Goal: Entertainment & Leisure: Browse casually

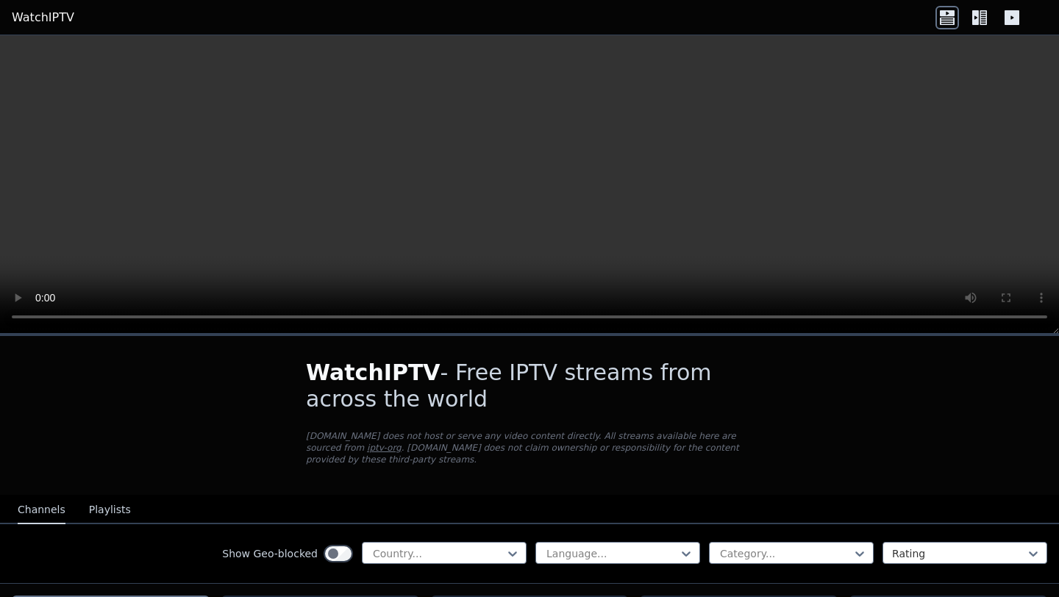
click at [950, 8] on icon at bounding box center [948, 18] width 24 height 24
click at [978, 15] on icon at bounding box center [975, 17] width 7 height 15
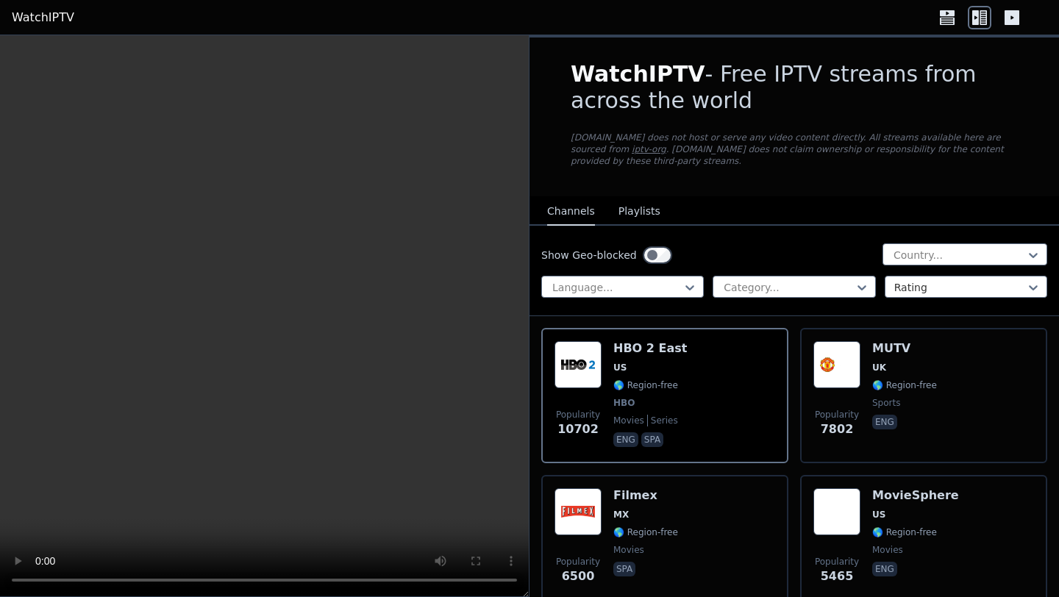
click at [952, 13] on icon at bounding box center [947, 13] width 15 height 6
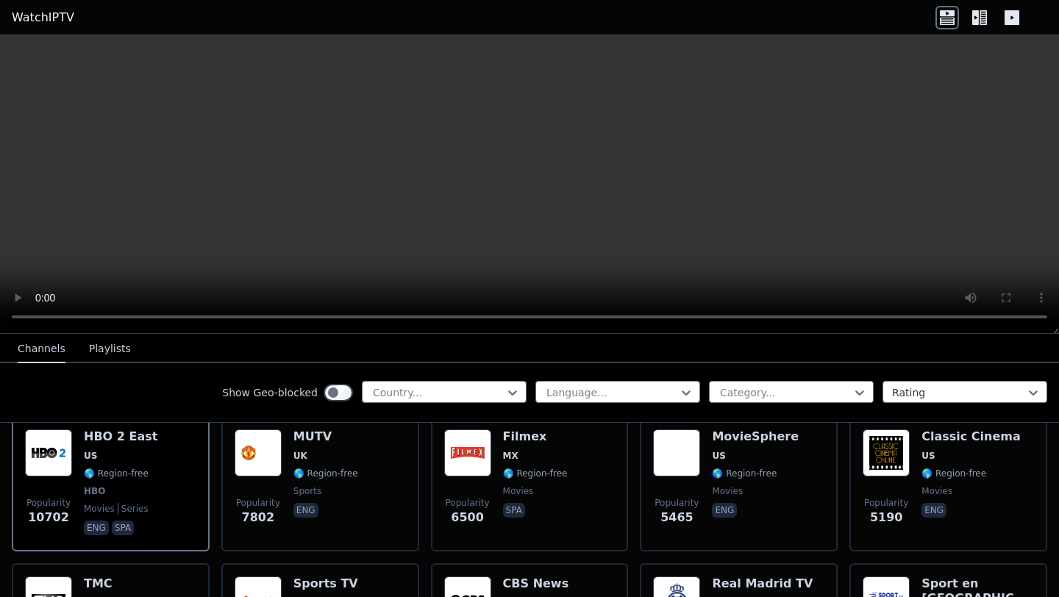
scroll to position [263, 0]
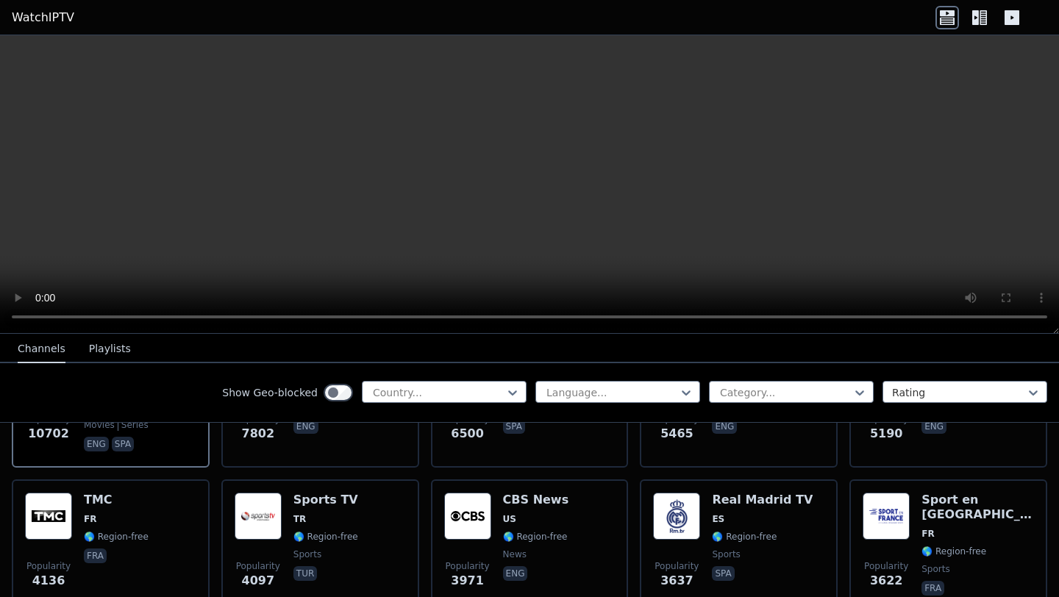
click at [1008, 16] on icon at bounding box center [1012, 17] width 15 height 15
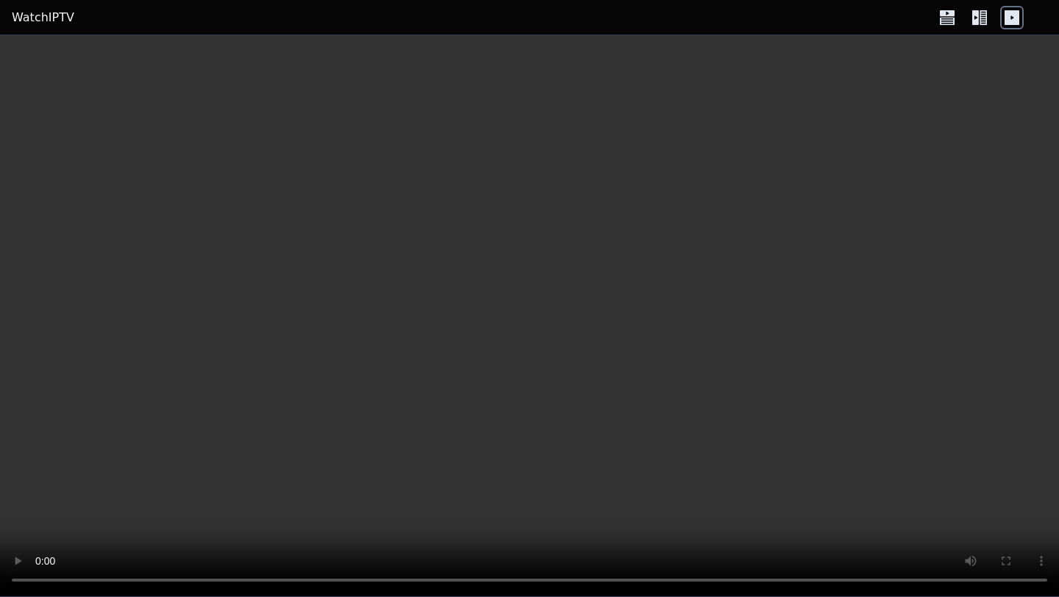
click at [1008, 16] on icon at bounding box center [1012, 17] width 15 height 15
click at [975, 11] on icon at bounding box center [975, 17] width 7 height 15
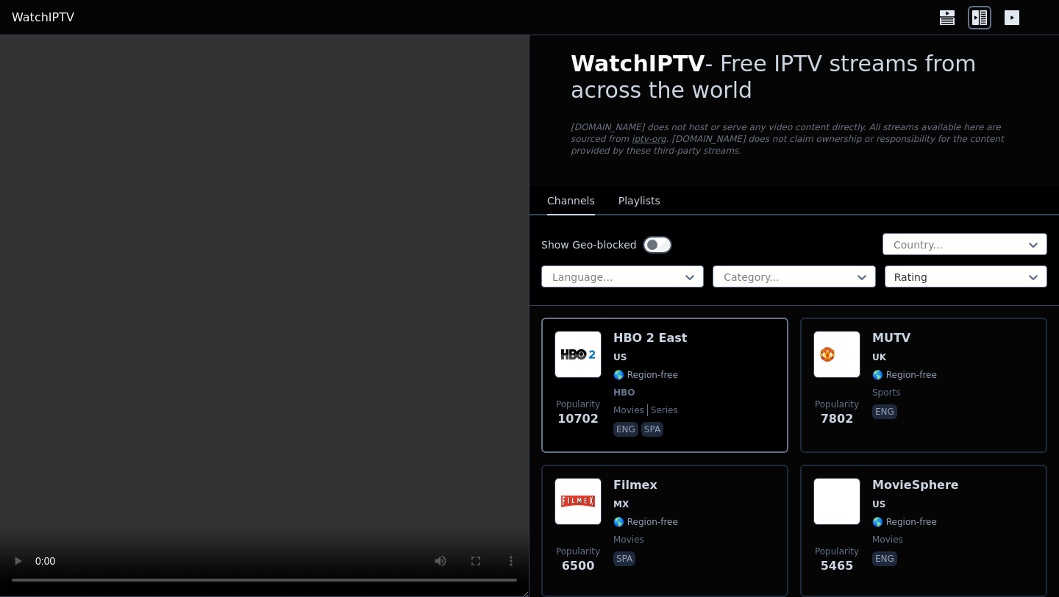
scroll to position [0, 0]
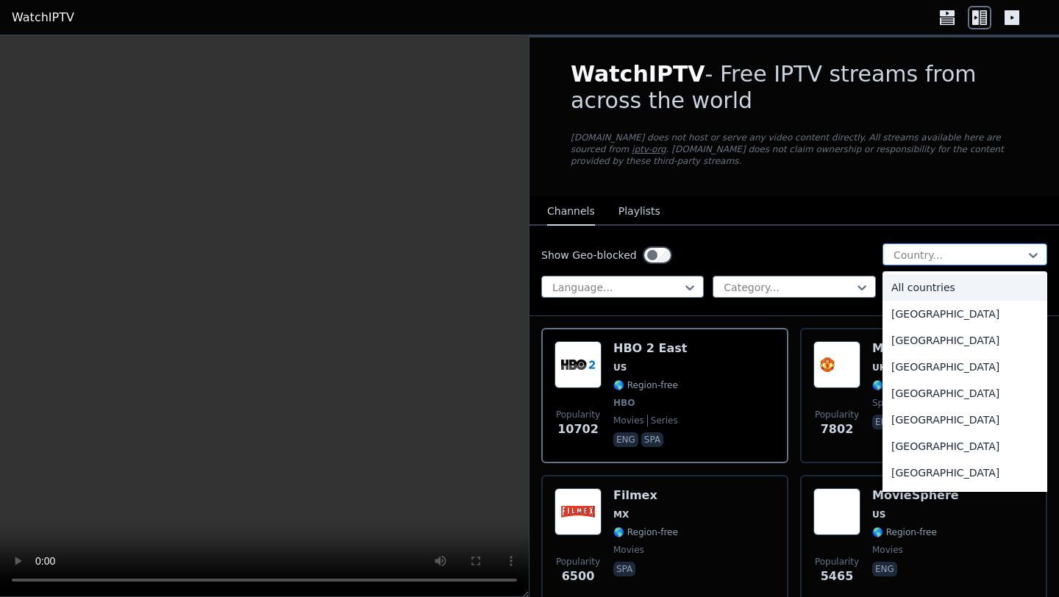
click at [949, 254] on div at bounding box center [959, 255] width 134 height 15
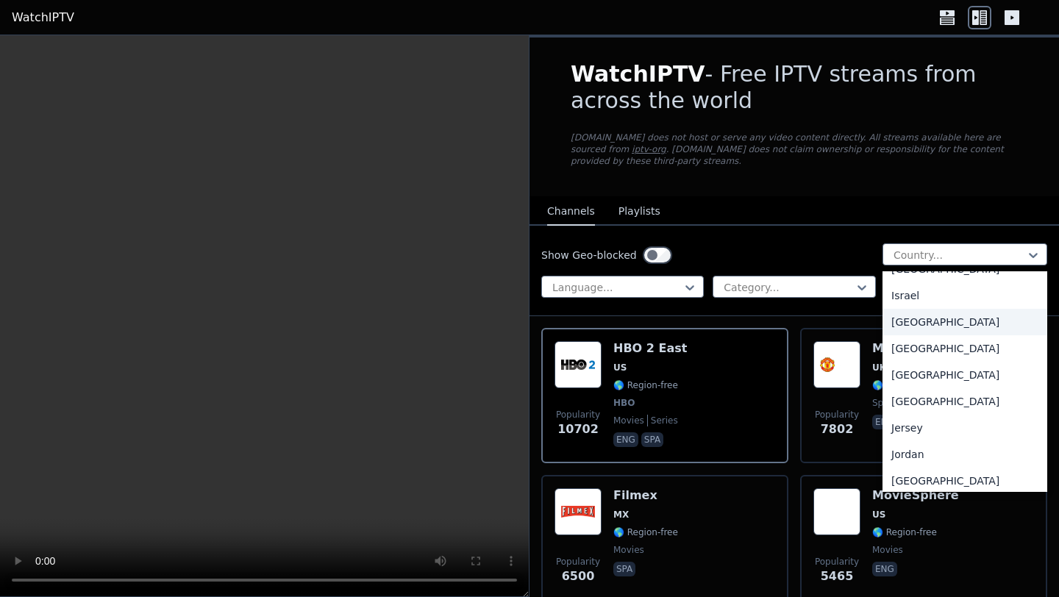
scroll to position [2414, 0]
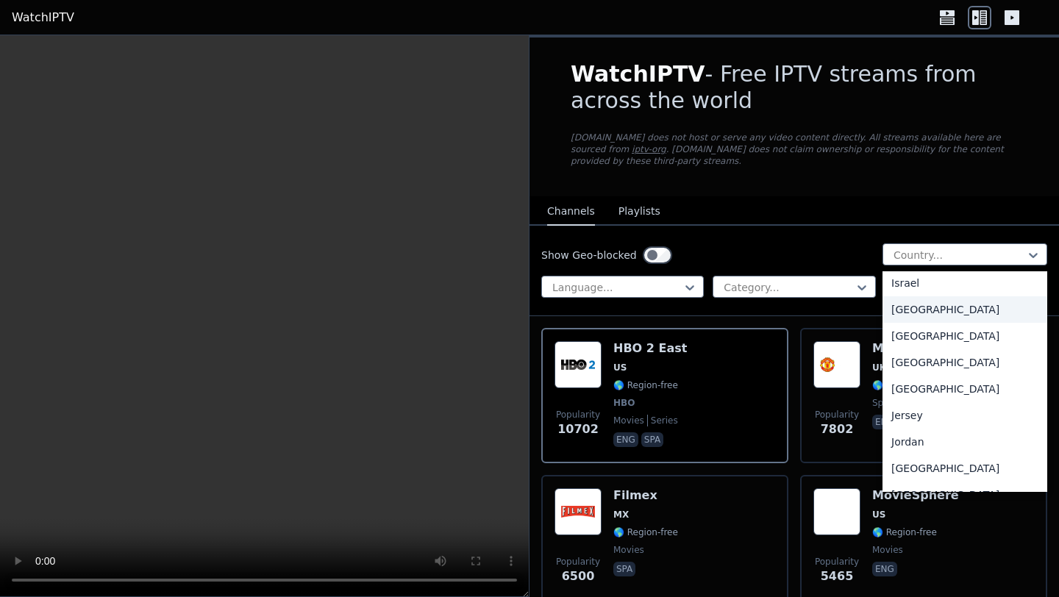
click at [930, 323] on div "[GEOGRAPHIC_DATA]" at bounding box center [965, 309] width 165 height 26
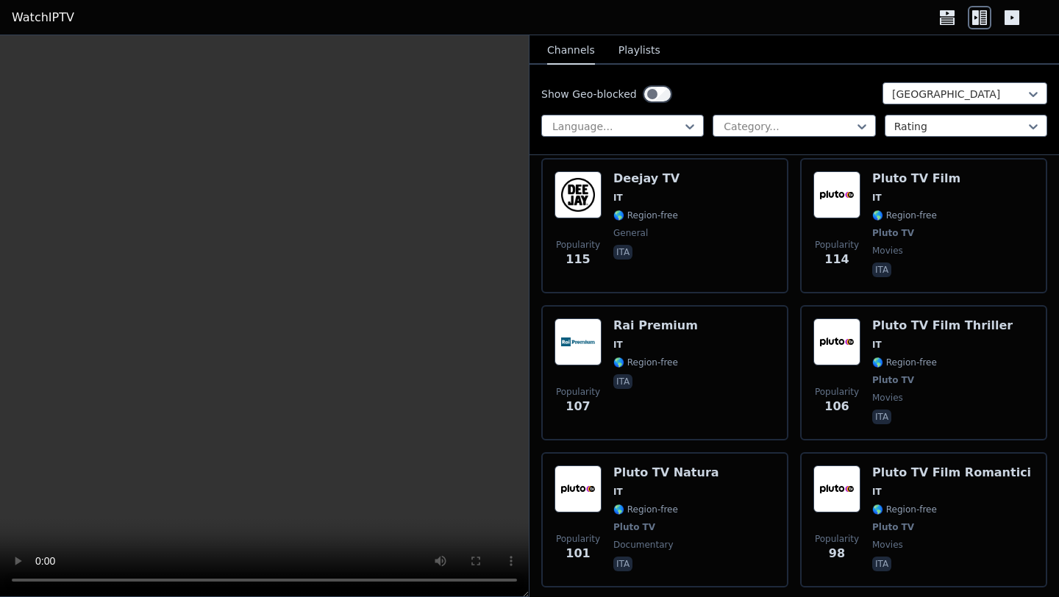
scroll to position [2430, 0]
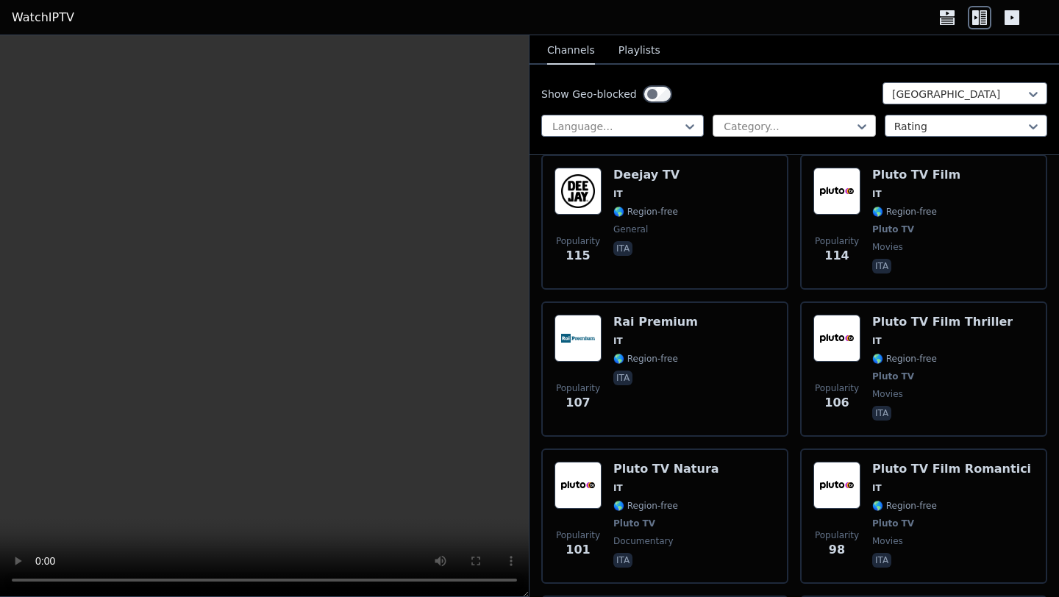
click at [721, 122] on div "Category..." at bounding box center [794, 126] width 163 height 22
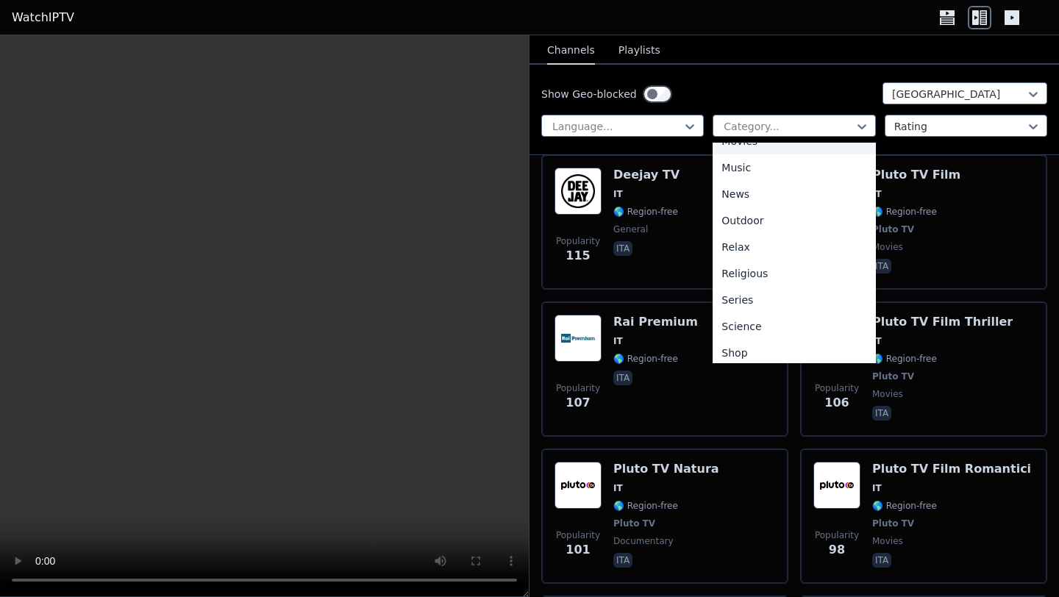
scroll to position [500, 0]
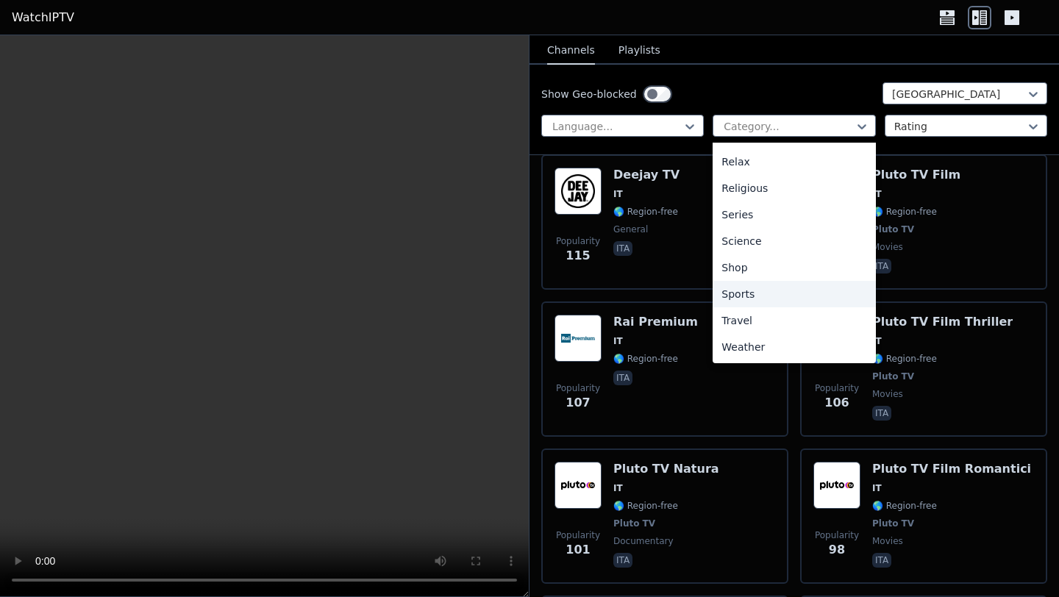
click at [748, 293] on div "Sports" at bounding box center [794, 294] width 163 height 26
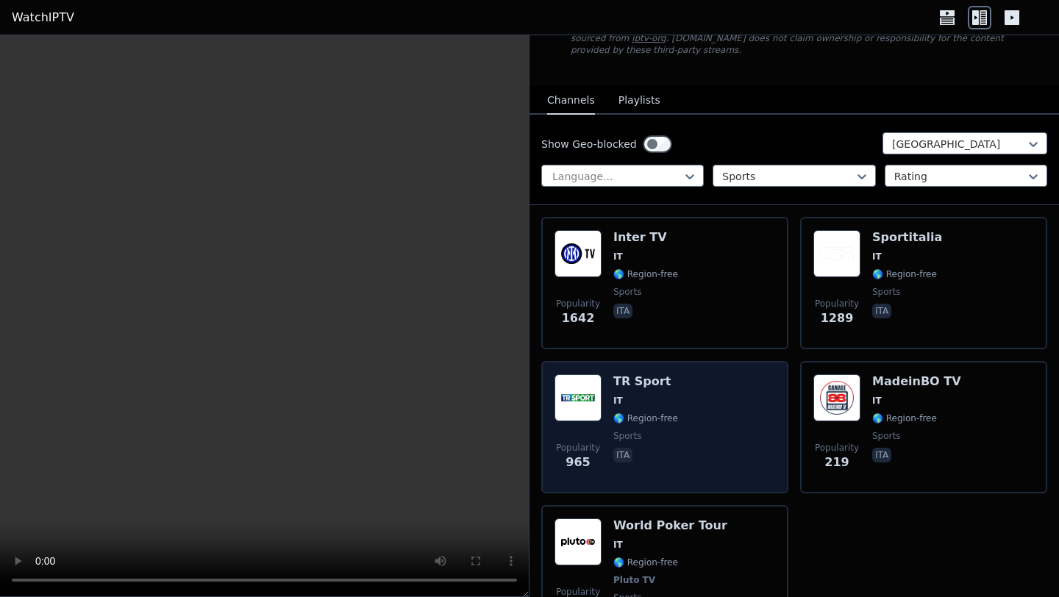
scroll to position [92, 0]
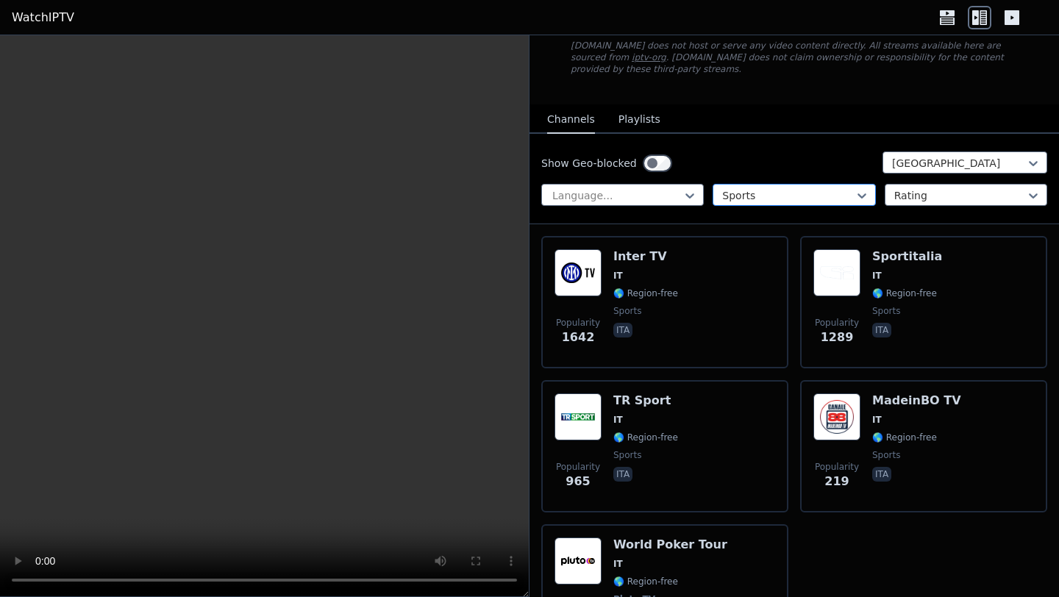
click at [762, 195] on div at bounding box center [788, 195] width 132 height 15
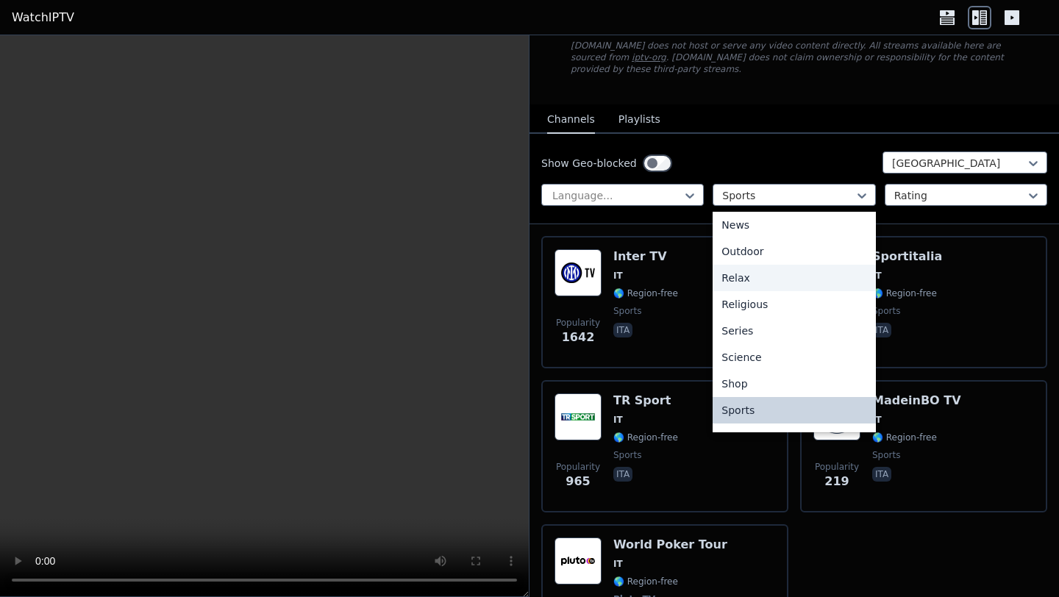
scroll to position [0, 0]
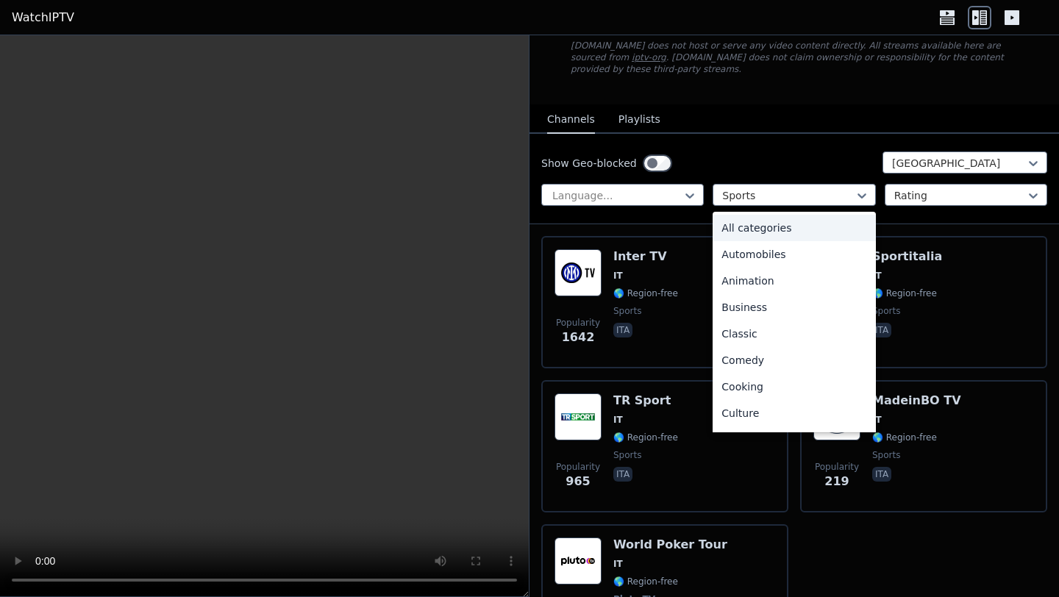
click at [758, 230] on div "All categories" at bounding box center [794, 228] width 163 height 26
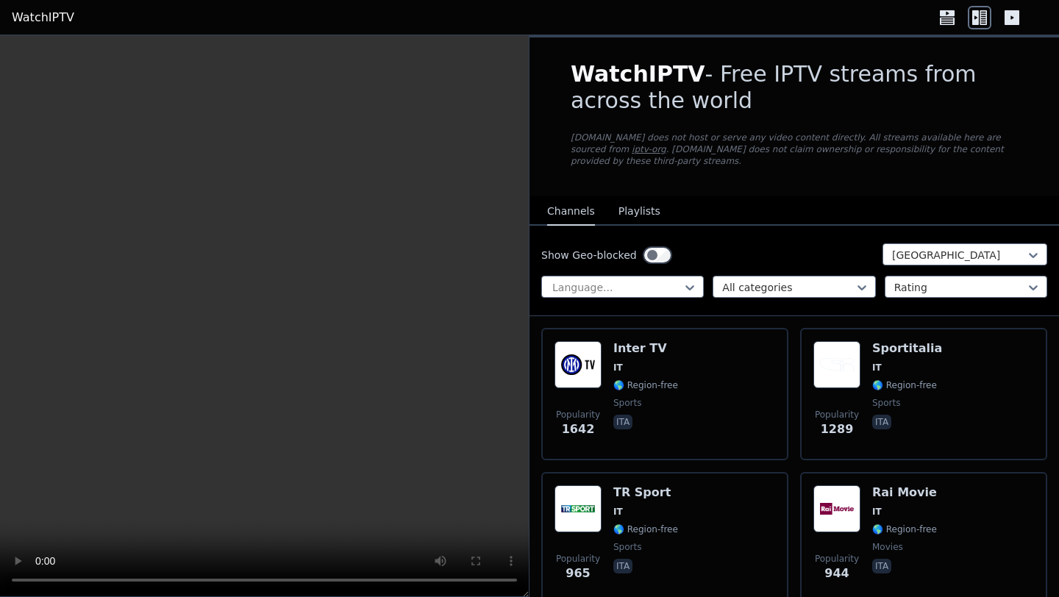
click at [637, 214] on button "Playlists" at bounding box center [640, 212] width 42 height 28
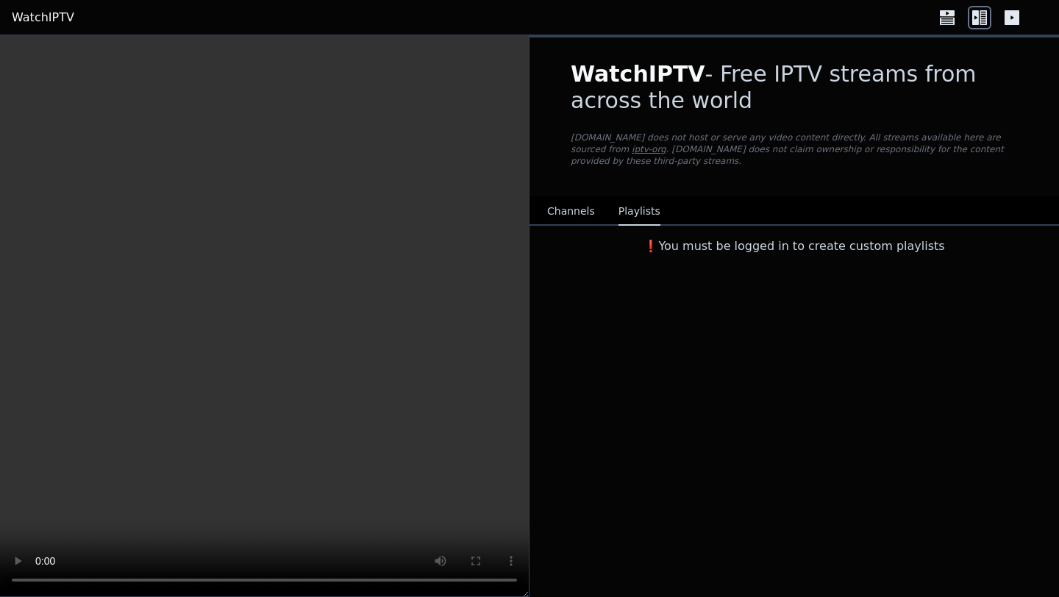
click at [573, 215] on button "Channels" at bounding box center [571, 212] width 48 height 28
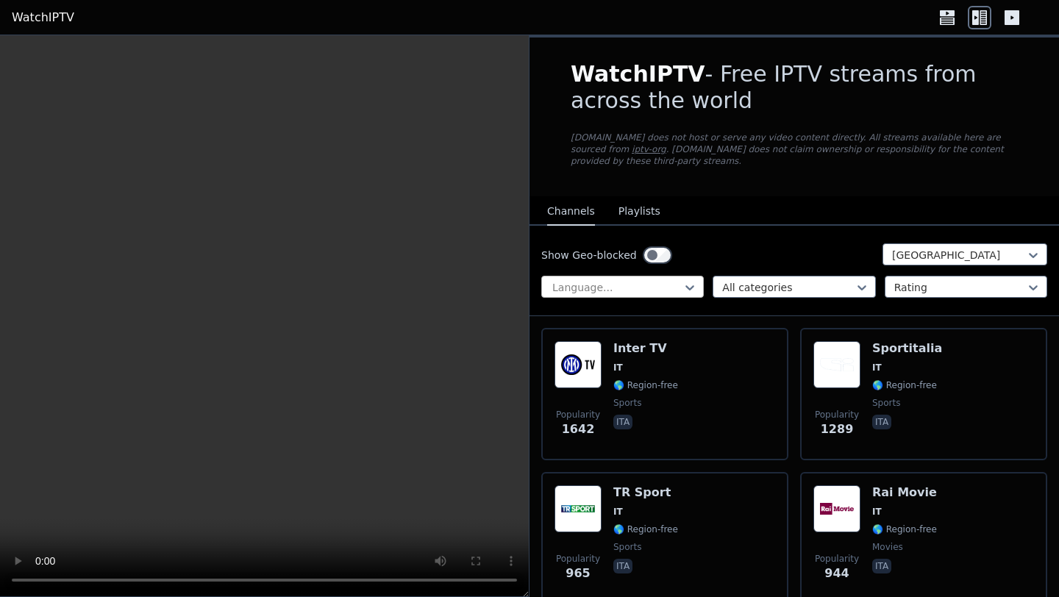
click at [607, 286] on div at bounding box center [617, 287] width 132 height 15
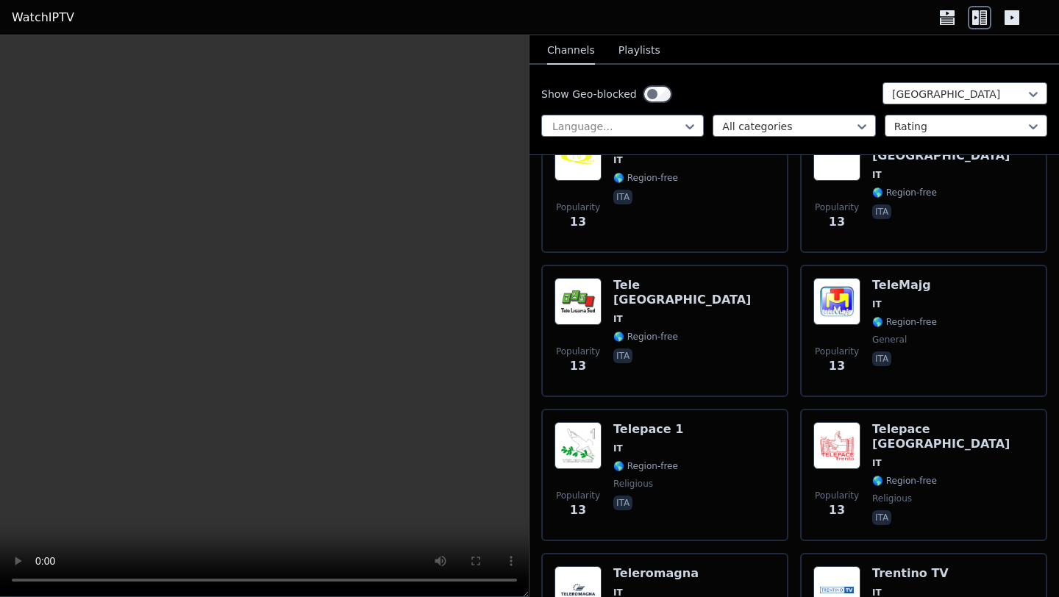
scroll to position [16324, 0]
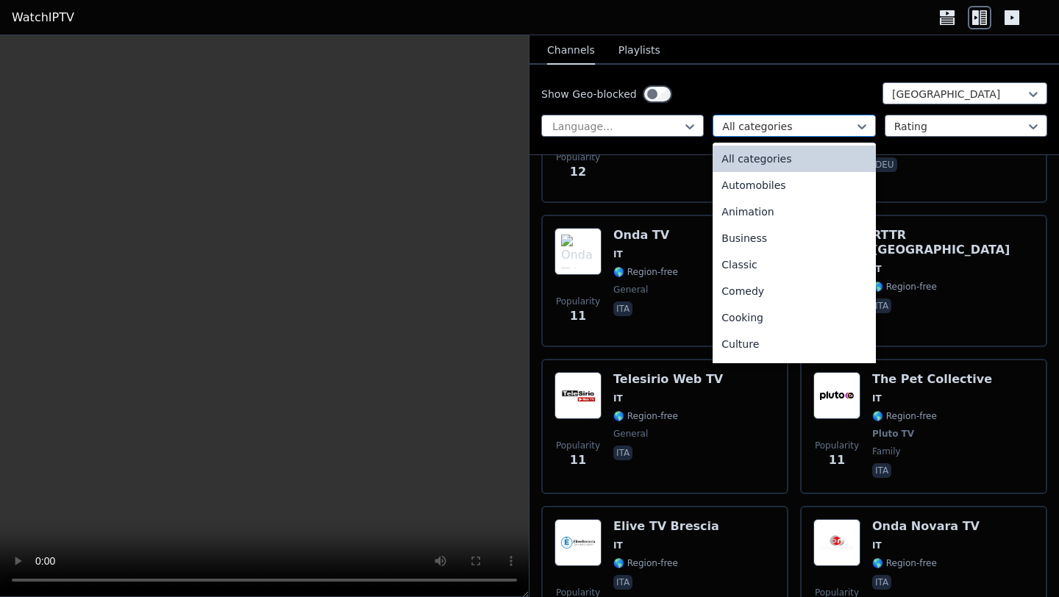
click at [764, 121] on div at bounding box center [788, 126] width 132 height 15
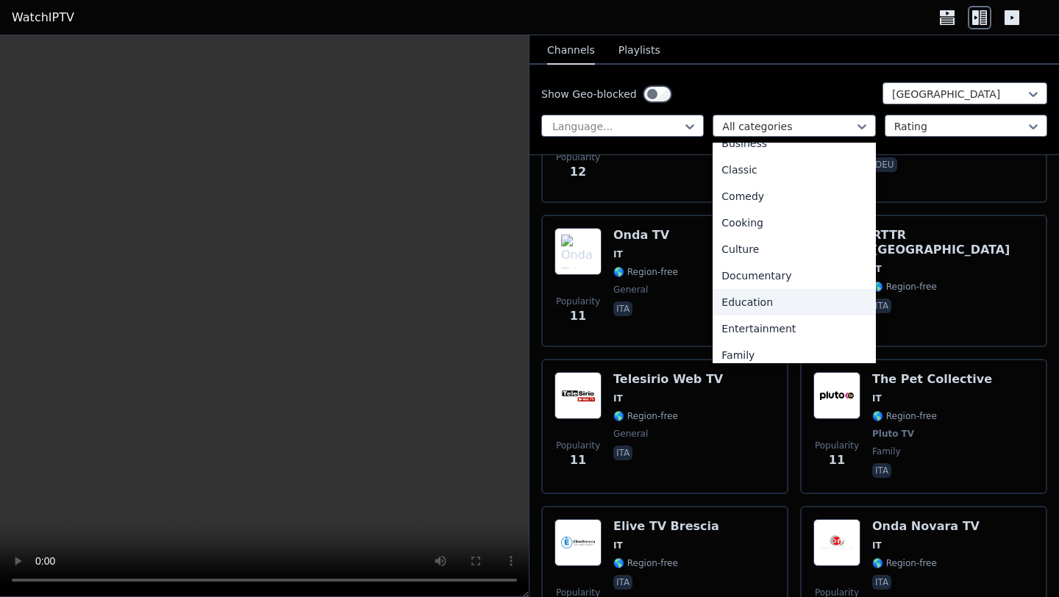
scroll to position [92, 0]
click at [772, 337] on div "Entertainment" at bounding box center [794, 331] width 163 height 26
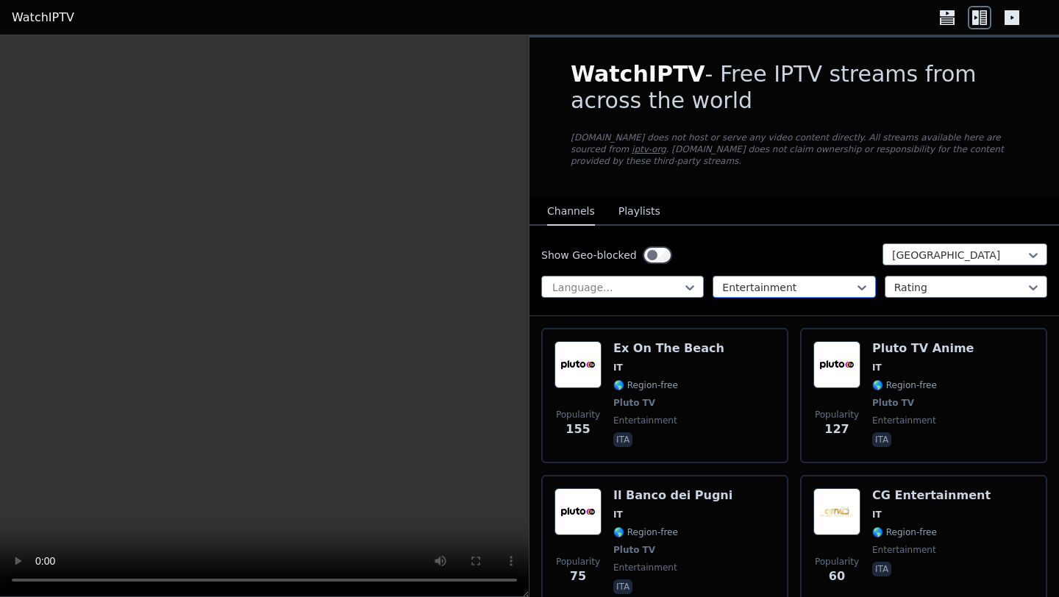
click at [729, 292] on div at bounding box center [788, 287] width 132 height 15
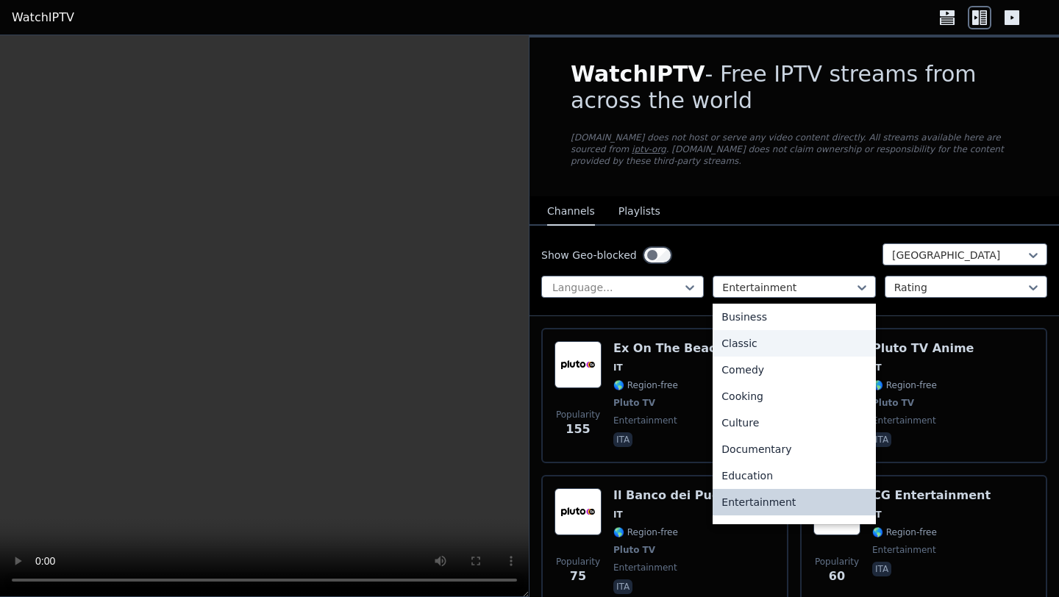
scroll to position [500, 0]
